Goal: Task Accomplishment & Management: Complete application form

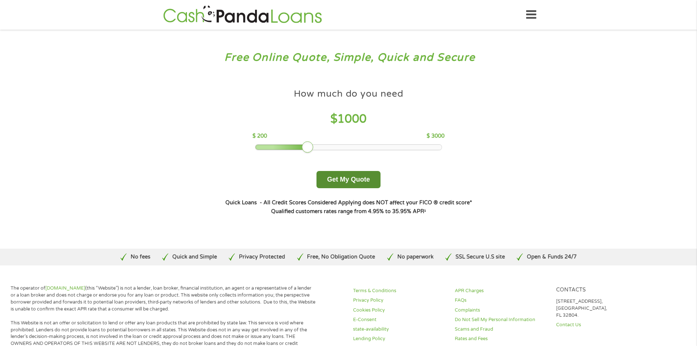
click at [366, 184] on button "Get My Quote" at bounding box center [348, 179] width 64 height 17
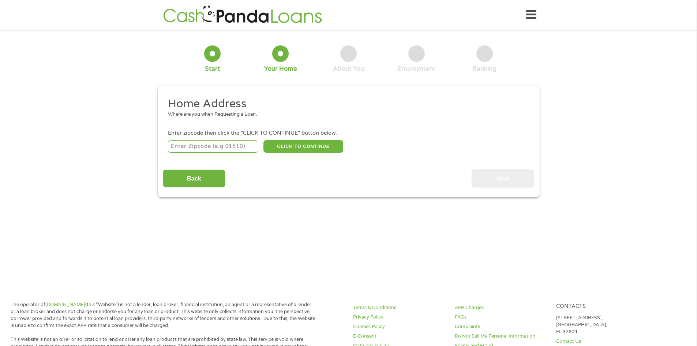
click at [223, 147] on input "number" at bounding box center [213, 146] width 90 height 12
type input "63628"
click at [283, 143] on button "CLICK TO CONTINUE" at bounding box center [303, 146] width 80 height 12
type input "63628"
type input "Bonne Terre"
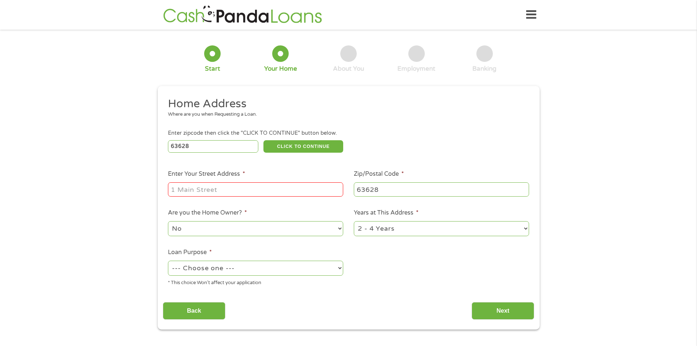
click at [217, 190] on input "Enter Your Street Address *" at bounding box center [255, 189] width 175 height 14
type input "[STREET_ADDRESS]"
click at [239, 228] on select "No Yes" at bounding box center [255, 228] width 175 height 15
click at [244, 267] on select "--- Choose one --- Pay Bills Debt Consolidation Home Improvement Major Purchase…" at bounding box center [255, 267] width 175 height 15
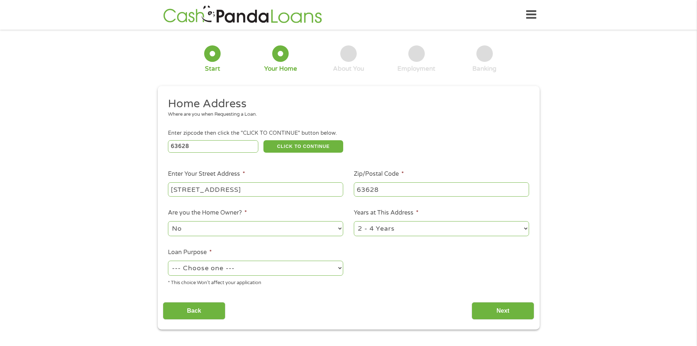
select select "paybills"
click at [168, 260] on select "--- Choose one --- Pay Bills Debt Consolidation Home Improvement Major Purchase…" at bounding box center [255, 267] width 175 height 15
click at [503, 308] on input "Next" at bounding box center [502, 311] width 63 height 18
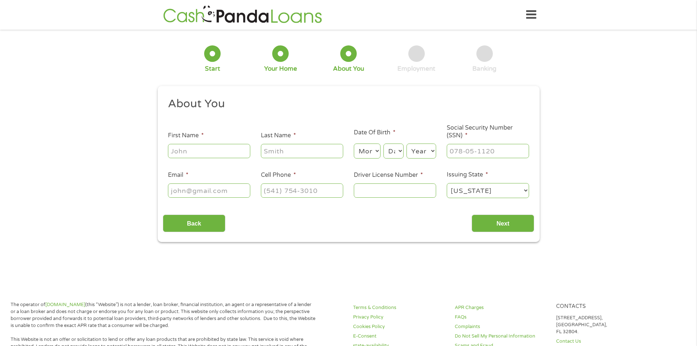
scroll to position [3, 3]
click at [209, 147] on input "First Name *" at bounding box center [209, 151] width 82 height 14
type input "[PERSON_NAME]"
type input "[EMAIL_ADDRESS][DOMAIN_NAME]"
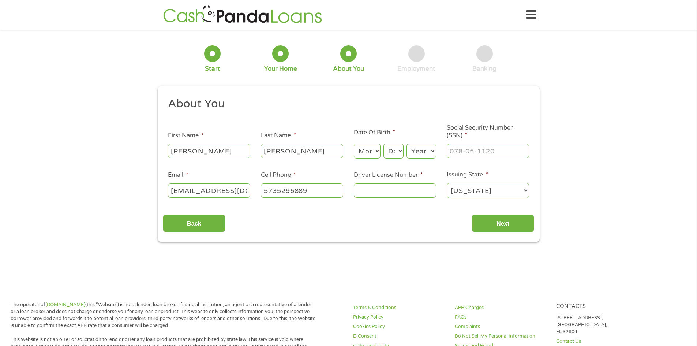
type input "[PHONE_NUMBER]"
click at [367, 153] on select "Month 1 2 3 4 5 6 7 8 9 10 11 12" at bounding box center [367, 150] width 27 height 15
select select "11"
click at [354, 143] on select "Month 1 2 3 4 5 6 7 8 9 10 11 12" at bounding box center [367, 150] width 27 height 15
click at [394, 152] on select "Day 1 2 3 4 5 6 7 8 9 10 11 12 13 14 15 16 17 18 19 20 21 22 23 24 25 26 27 28 …" at bounding box center [393, 150] width 20 height 15
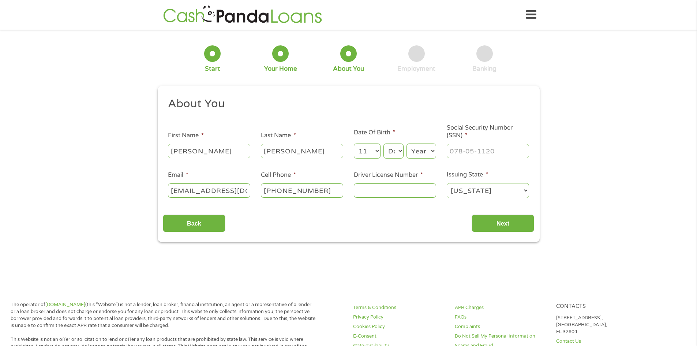
select select "2"
click at [383, 143] on select "Day 1 2 3 4 5 6 7 8 9 10 11 12 13 14 15 16 17 18 19 20 21 22 23 24 25 26 27 28 …" at bounding box center [393, 150] width 20 height 15
click at [413, 147] on select "Year [DATE] 2006 2005 2004 2003 2002 2001 2000 1999 1998 1997 1996 1995 1994 19…" at bounding box center [421, 150] width 30 height 15
select select "1980"
click at [406, 143] on select "Year [DATE] 2006 2005 2004 2003 2002 2001 2000 1999 1998 1997 1996 1995 1994 19…" at bounding box center [421, 150] width 30 height 15
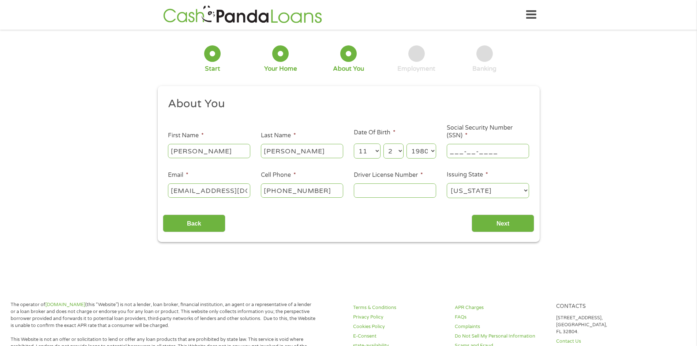
click at [473, 150] on input "___-__-____" at bounding box center [488, 151] width 82 height 14
type input "488-84-2382"
click at [413, 192] on input "Driver License Number *" at bounding box center [395, 190] width 82 height 14
type input "S127125011"
click at [508, 221] on input "Next" at bounding box center [502, 223] width 63 height 18
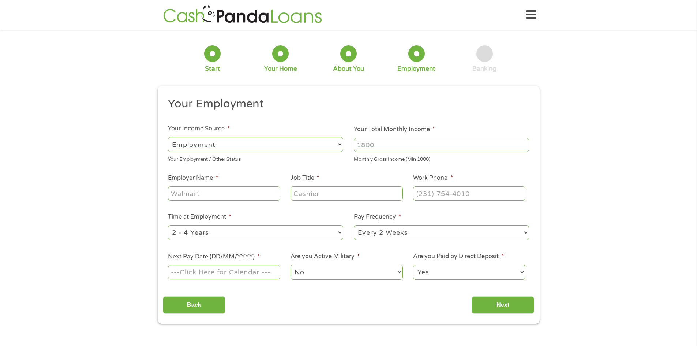
click at [387, 144] on input "Your Total Monthly Income *" at bounding box center [441, 145] width 175 height 14
type input "3200"
click at [207, 195] on input "Employer Name *" at bounding box center [224, 193] width 112 height 14
type input "[GEOGRAPHIC_DATA] Nursing Home"
type input "Director of Nursing"
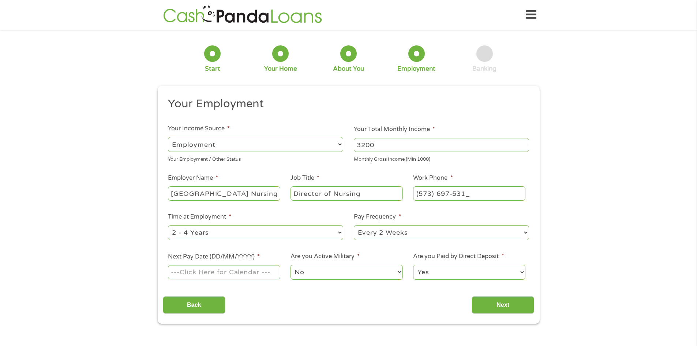
type input "[PHONE_NUMBER]"
click at [371, 230] on select "--- Choose one --- Every 2 Weeks Every Week Monthly Semi-Monthly" at bounding box center [441, 232] width 175 height 15
select select "semimonthly"
click at [354, 225] on select "--- Choose one --- Every 2 Weeks Every Week Monthly Semi-Monthly" at bounding box center [441, 232] width 175 height 15
click at [251, 271] on input "Next Pay Date (DD/MM/YYYY) *" at bounding box center [224, 272] width 112 height 14
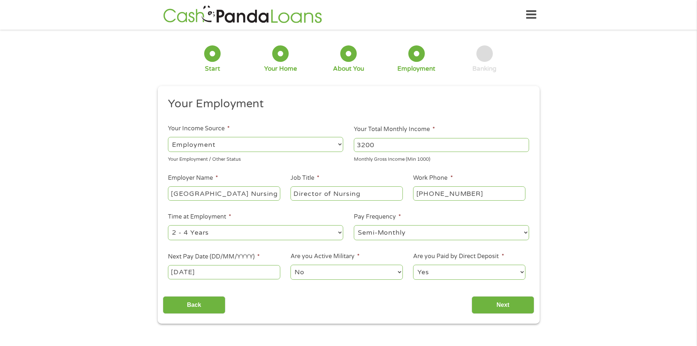
click at [217, 271] on input "[DATE]" at bounding box center [224, 272] width 112 height 14
type input "[DATE]"
click at [309, 270] on select "No Yes" at bounding box center [346, 271] width 112 height 15
click at [492, 302] on input "Next" at bounding box center [502, 305] width 63 height 18
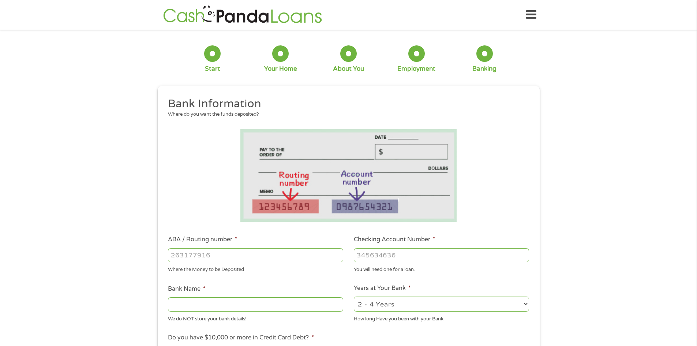
click at [236, 256] on input "ABA / Routing number *" at bounding box center [255, 255] width 175 height 14
type input "081000210"
type input "US BANK NA"
type input "081000210"
click at [409, 252] on input "Checking Account Number *" at bounding box center [441, 255] width 175 height 14
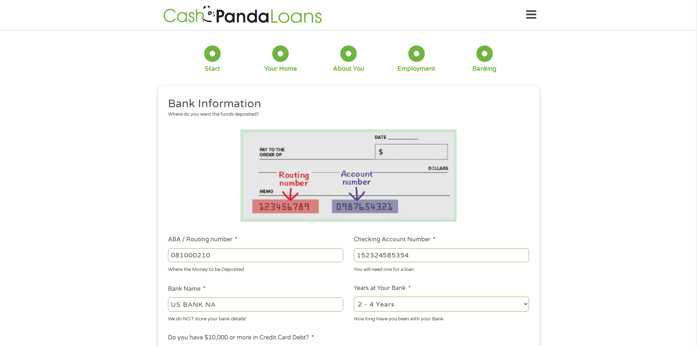
type input "152324585354"
click at [398, 304] on select "2 - 4 Years 6 - 12 Months 1 - 2 Years Over 4 Years" at bounding box center [441, 303] width 175 height 15
select select "60months"
click at [354, 296] on select "2 - 4 Years 6 - 12 Months 1 - 2 Years Over 4 Years" at bounding box center [441, 303] width 175 height 15
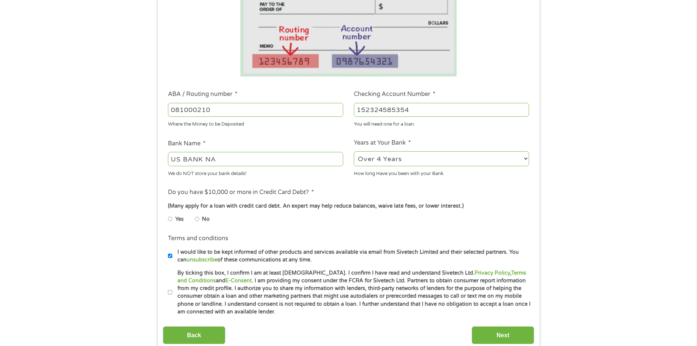
scroll to position [146, 0]
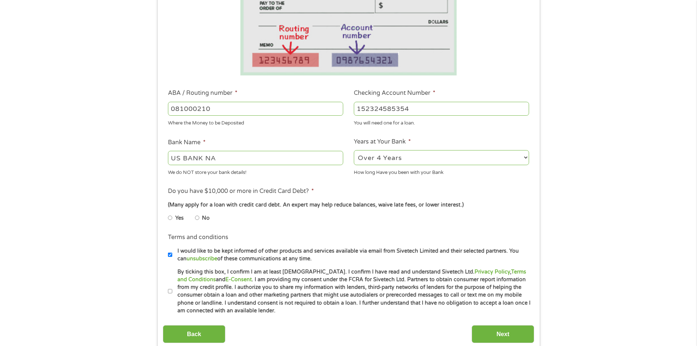
click at [197, 218] on input "No" at bounding box center [197, 218] width 4 height 12
radio input "true"
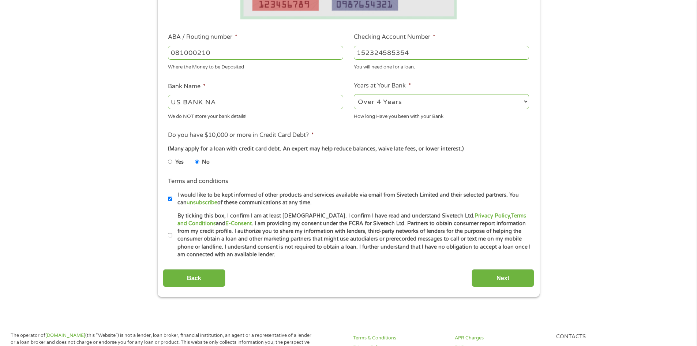
scroll to position [219, 0]
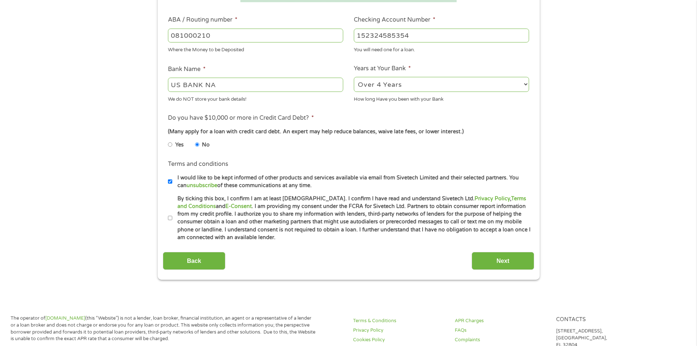
click at [171, 218] on input "By ticking this box, I confirm I am at least [DEMOGRAPHIC_DATA]. I confirm I ha…" at bounding box center [170, 218] width 4 height 12
checkbox input "true"
click at [493, 258] on input "Next" at bounding box center [502, 261] width 63 height 18
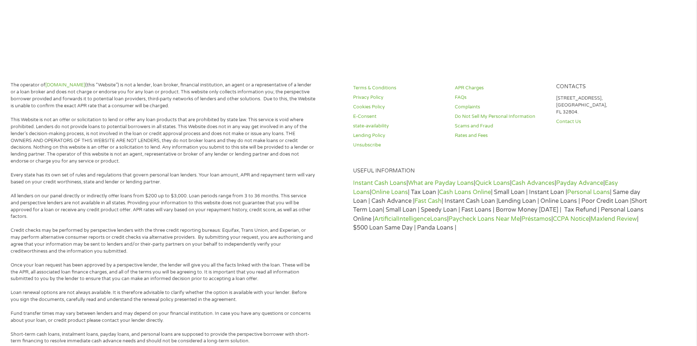
scroll to position [0, 0]
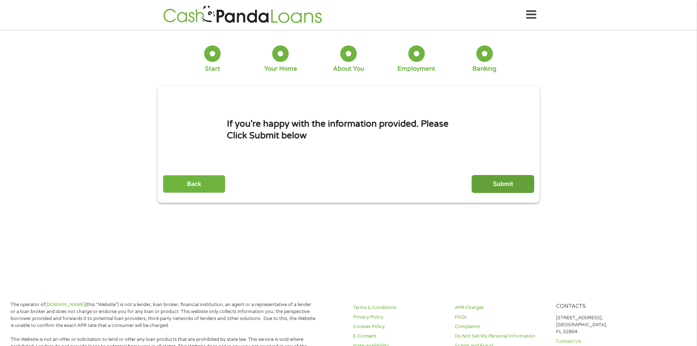
click at [501, 186] on input "Submit" at bounding box center [502, 184] width 63 height 18
